Goal: Task Accomplishment & Management: Complete application form

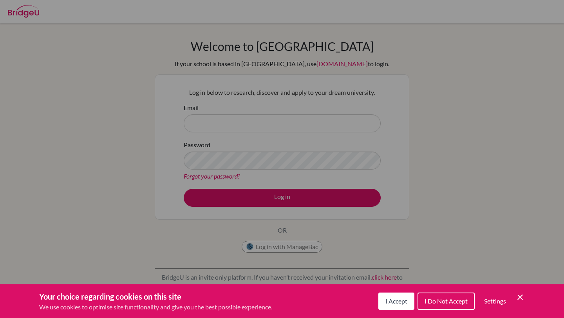
click at [517, 298] on icon "Cookie Control Close Icon" at bounding box center [519, 297] width 9 height 9
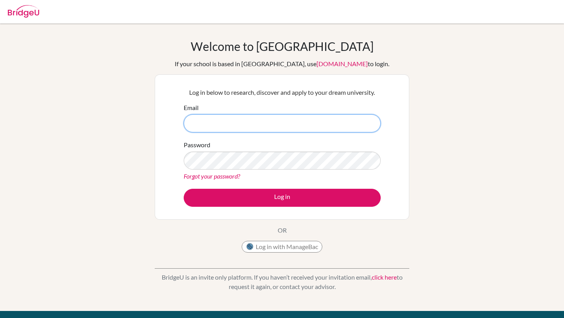
click at [206, 130] on input "Email" at bounding box center [282, 123] width 197 height 18
click at [270, 245] on button "Log in with ManageBac" at bounding box center [282, 247] width 81 height 12
click at [267, 248] on button "Log in with ManageBac" at bounding box center [282, 247] width 81 height 12
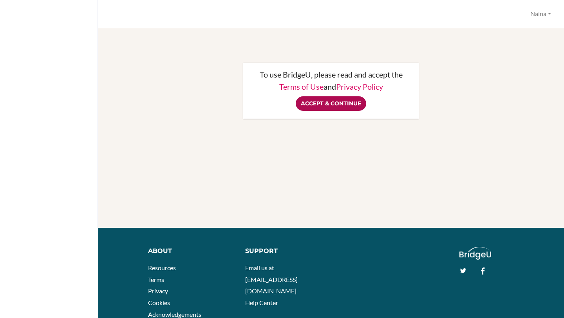
click at [339, 104] on input "Accept & Continue" at bounding box center [331, 103] width 70 height 14
